Goal: Find contact information: Find contact information

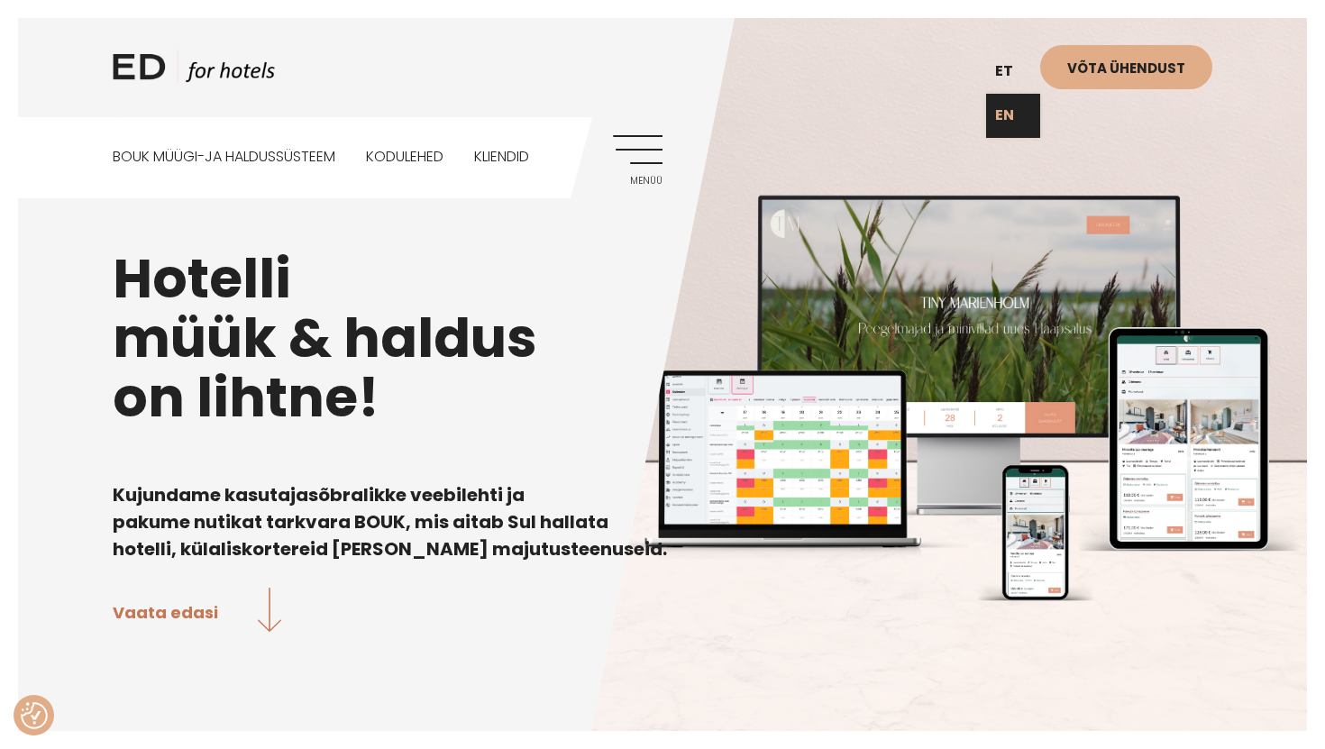
click at [1007, 114] on link "EN" at bounding box center [1013, 116] width 54 height 44
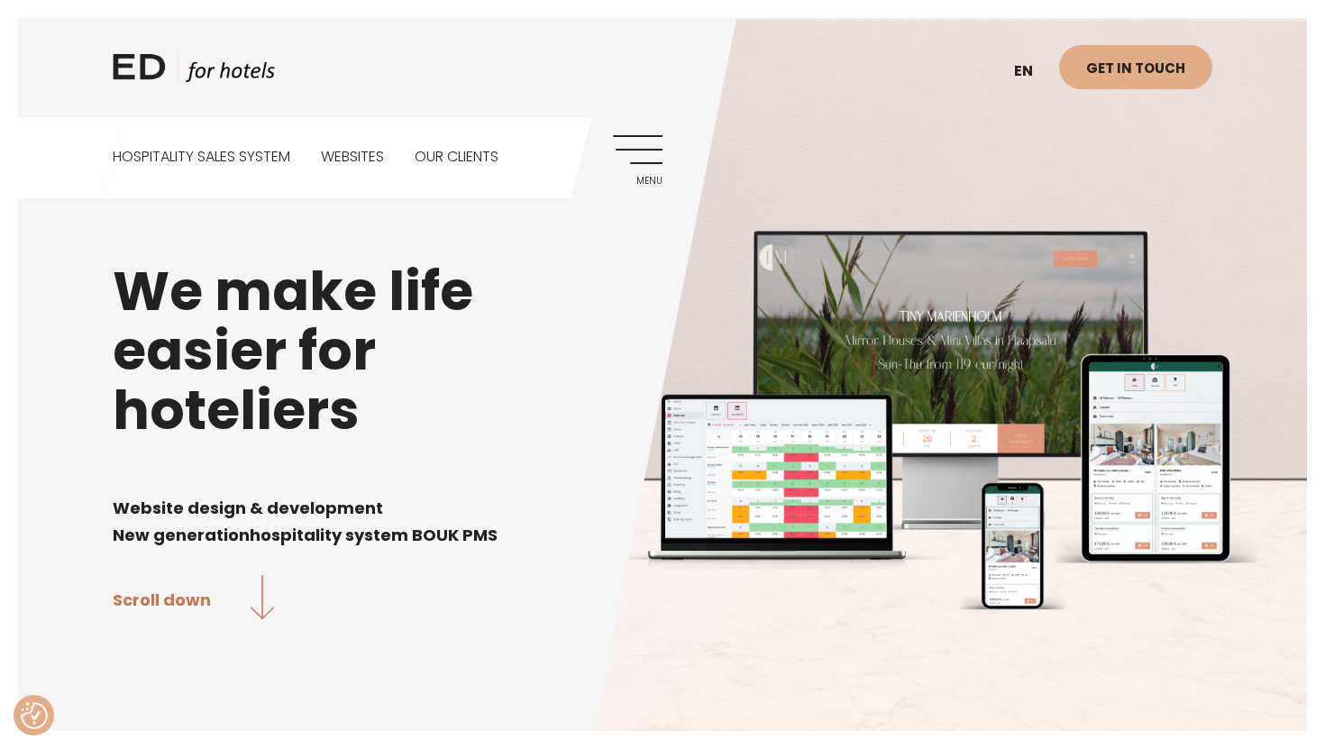
click at [641, 145] on link "Menu" at bounding box center [638, 160] width 50 height 50
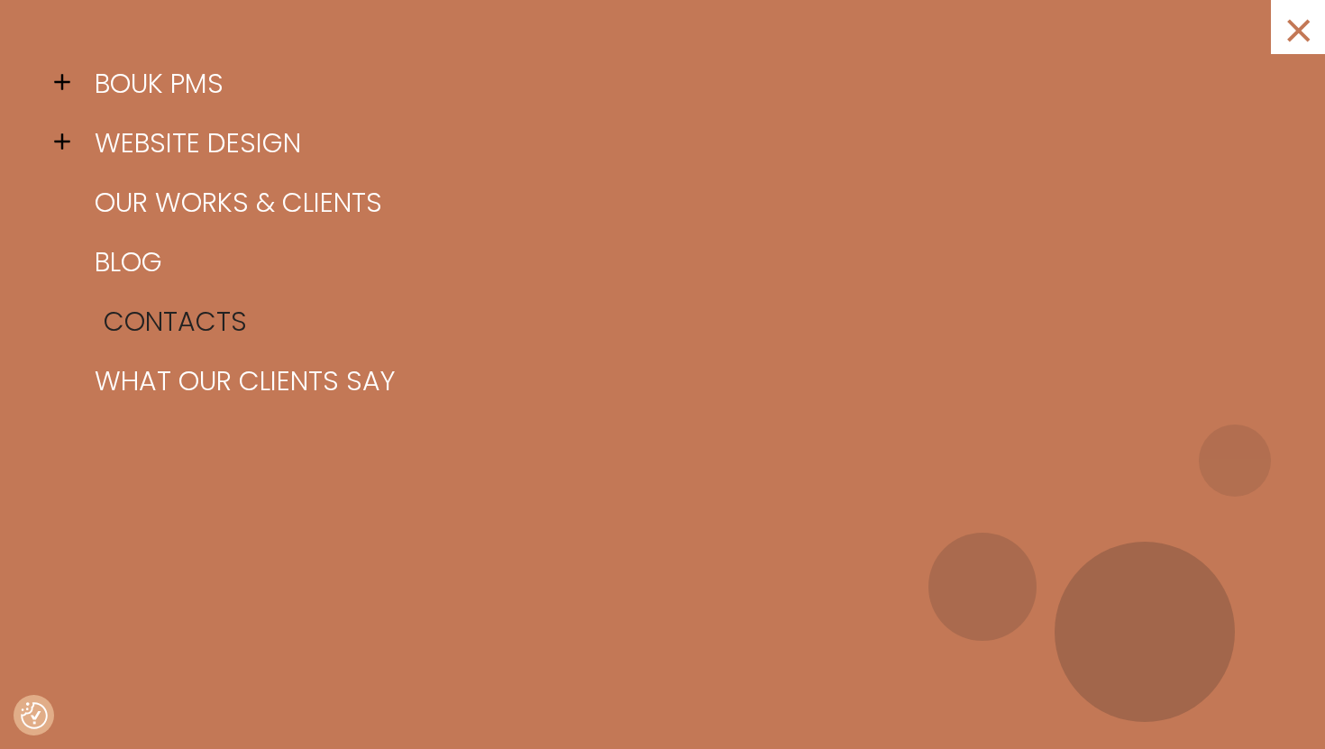
click at [208, 315] on link "Contacts" at bounding box center [685, 322] width 1190 height 60
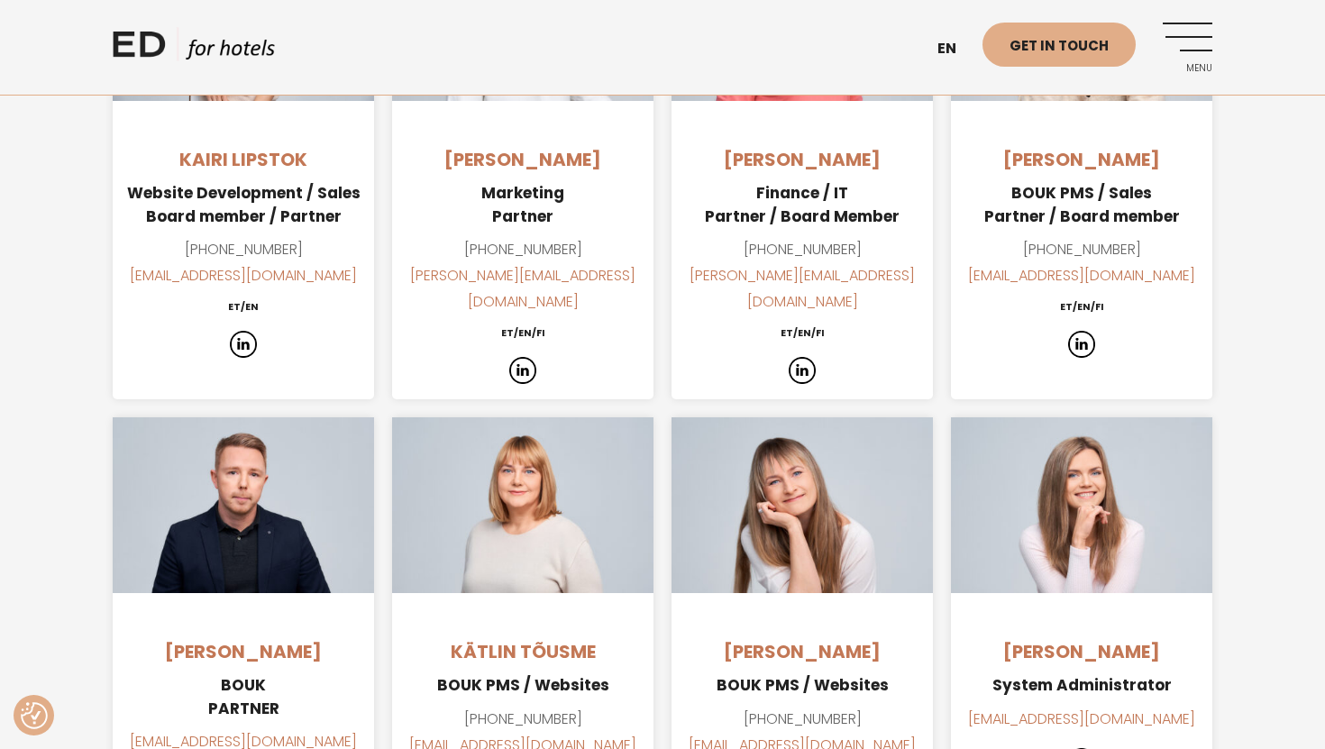
scroll to position [1448, 0]
